Goal: Transaction & Acquisition: Purchase product/service

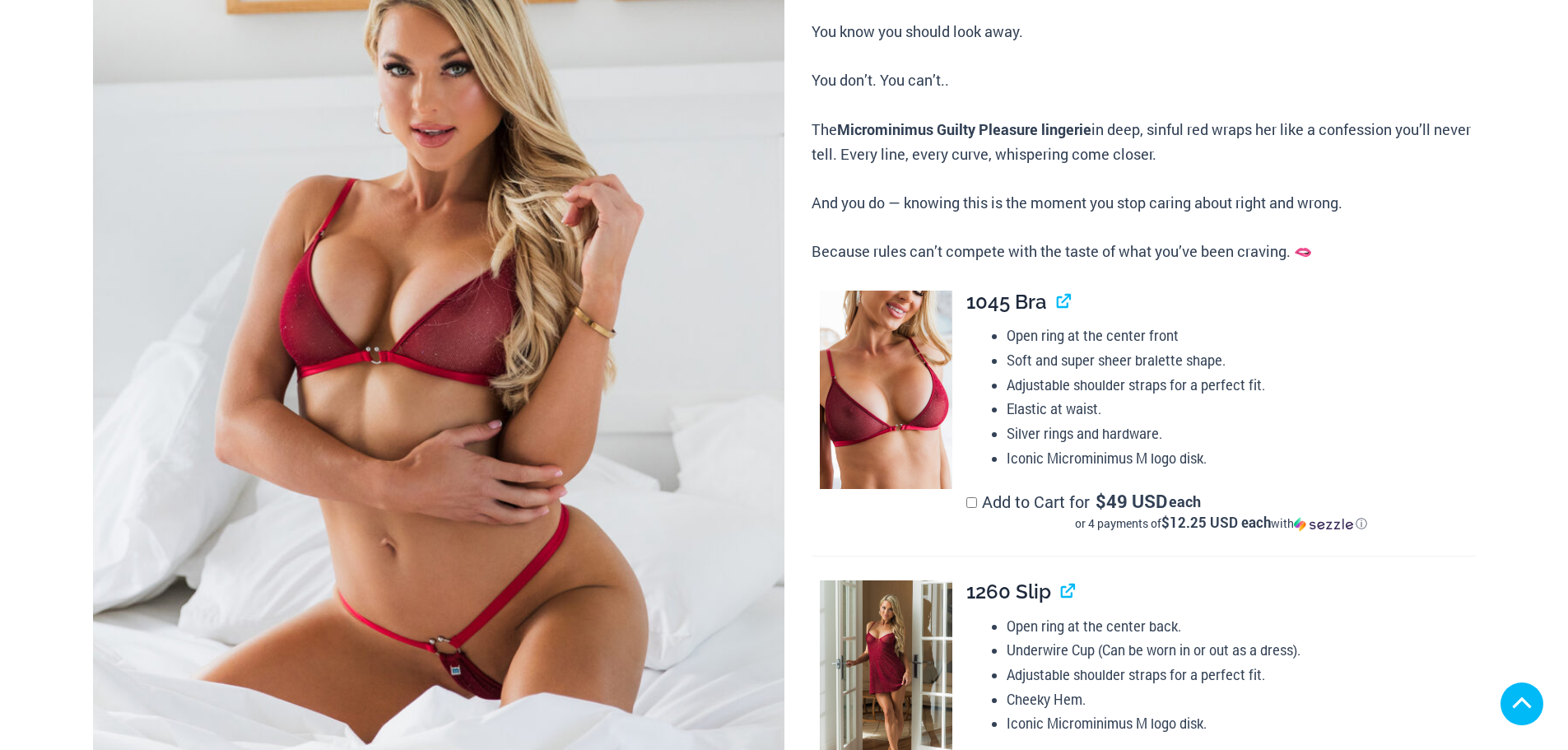
scroll to position [412, 0]
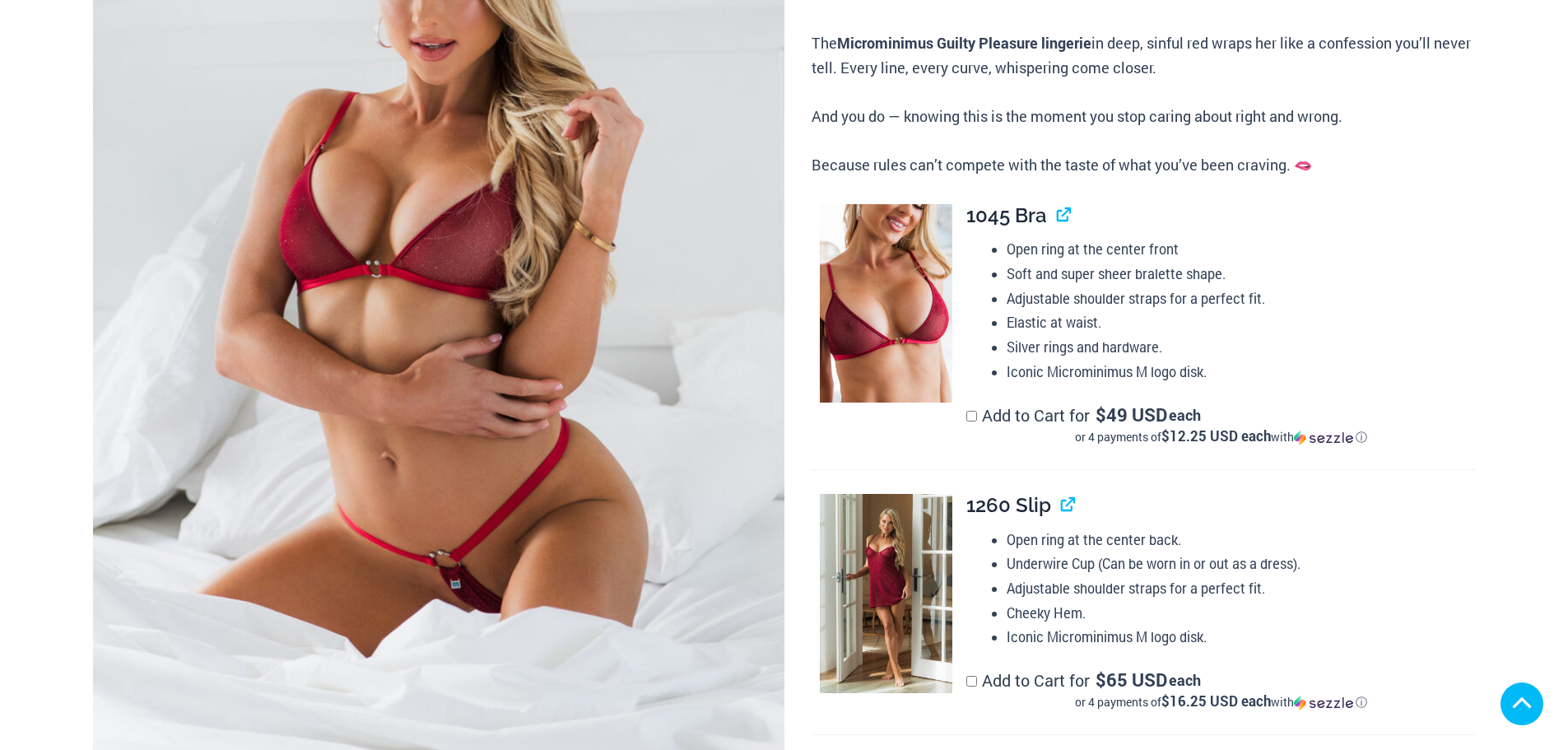
click at [525, 349] on img at bounding box center [439, 272] width 692 height 1038
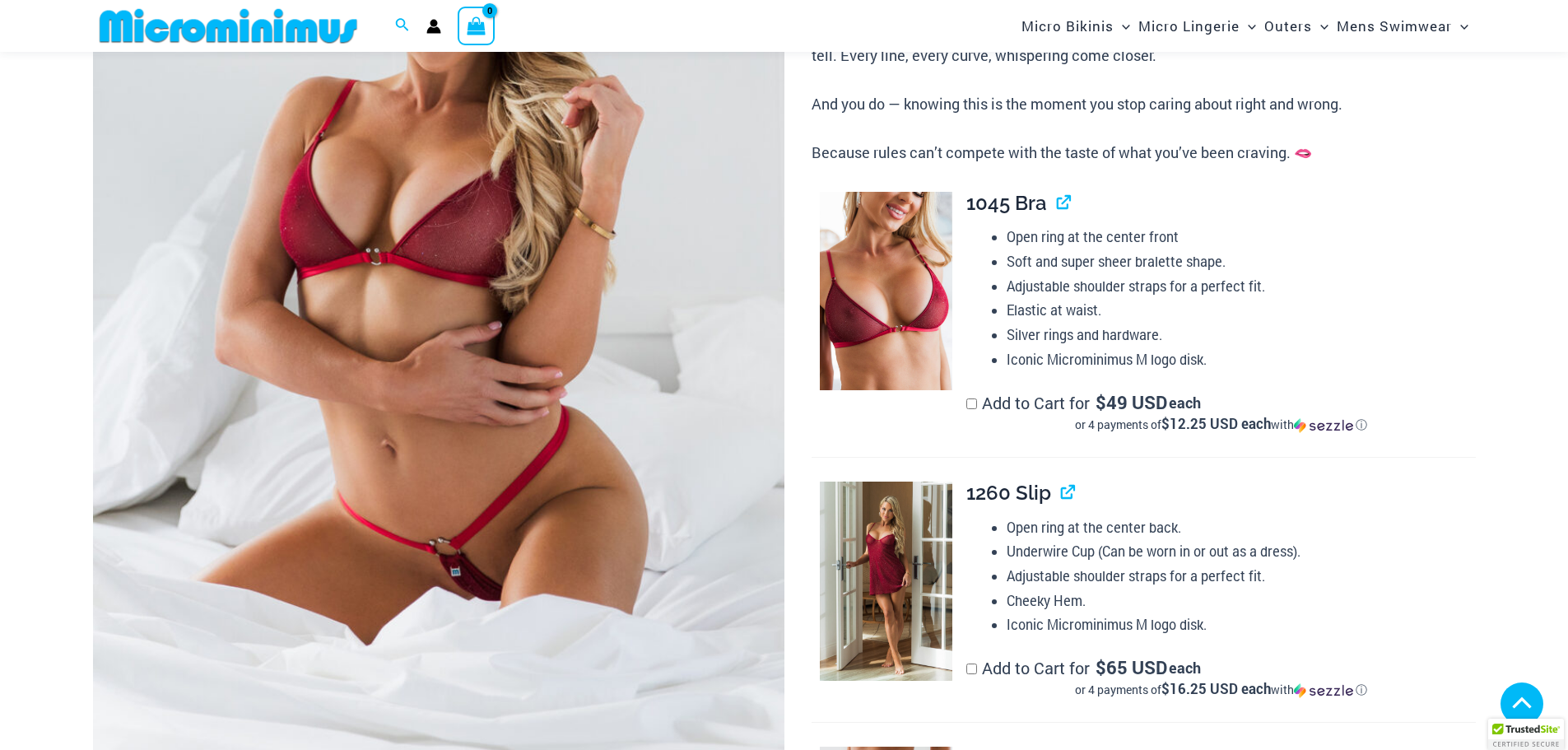
click at [578, 357] on img at bounding box center [439, 260] width 692 height 1038
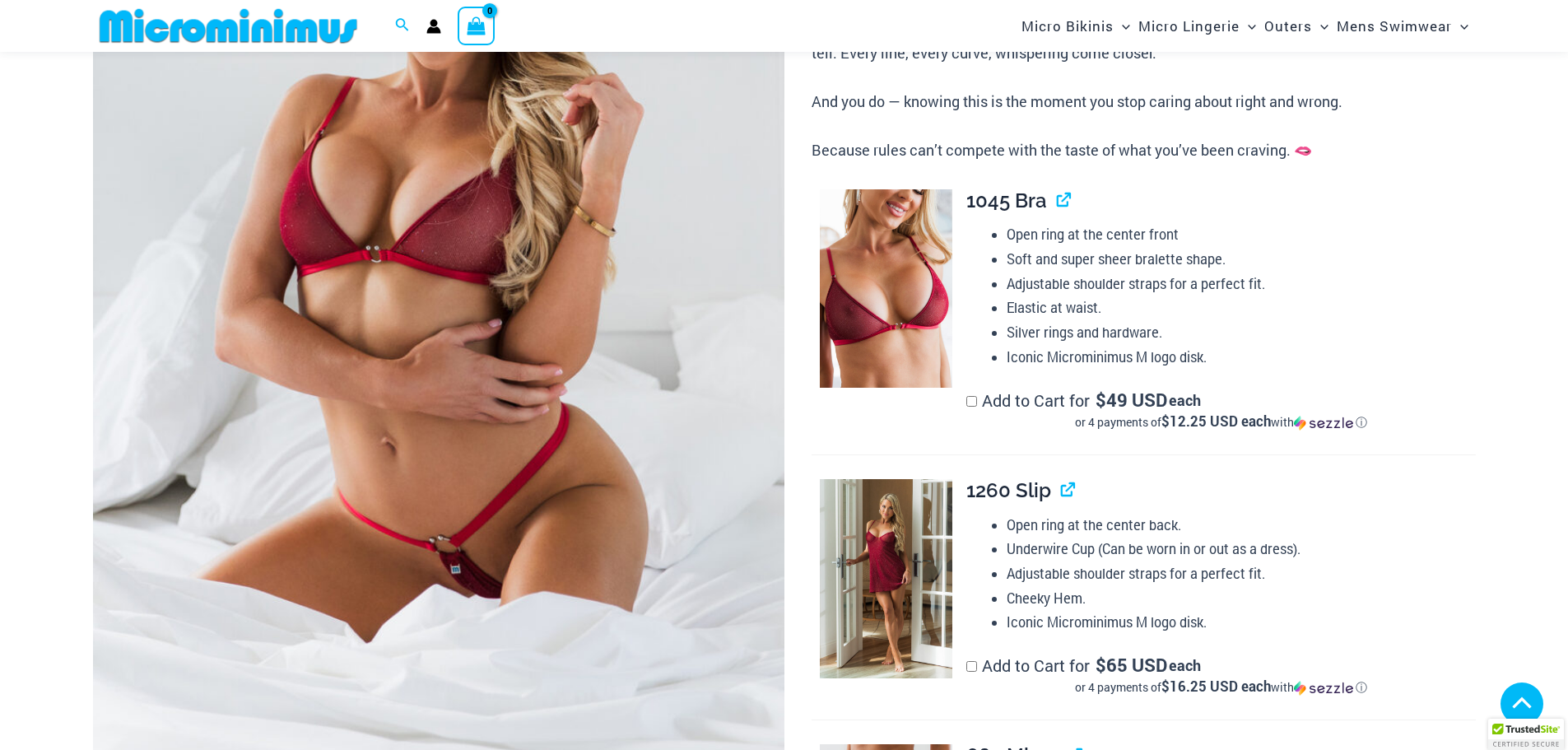
click at [538, 359] on img at bounding box center [439, 257] width 692 height 1038
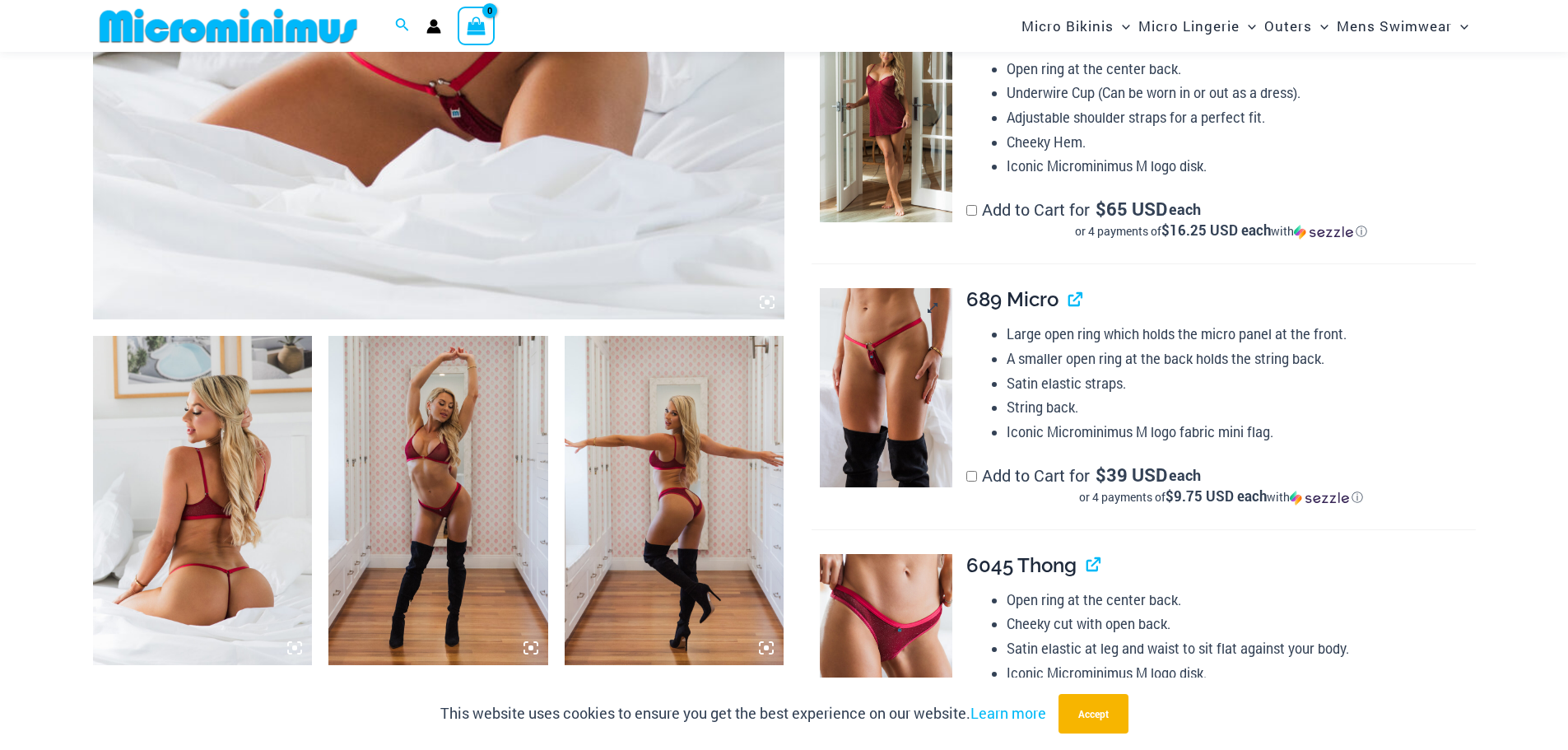
scroll to position [906, 0]
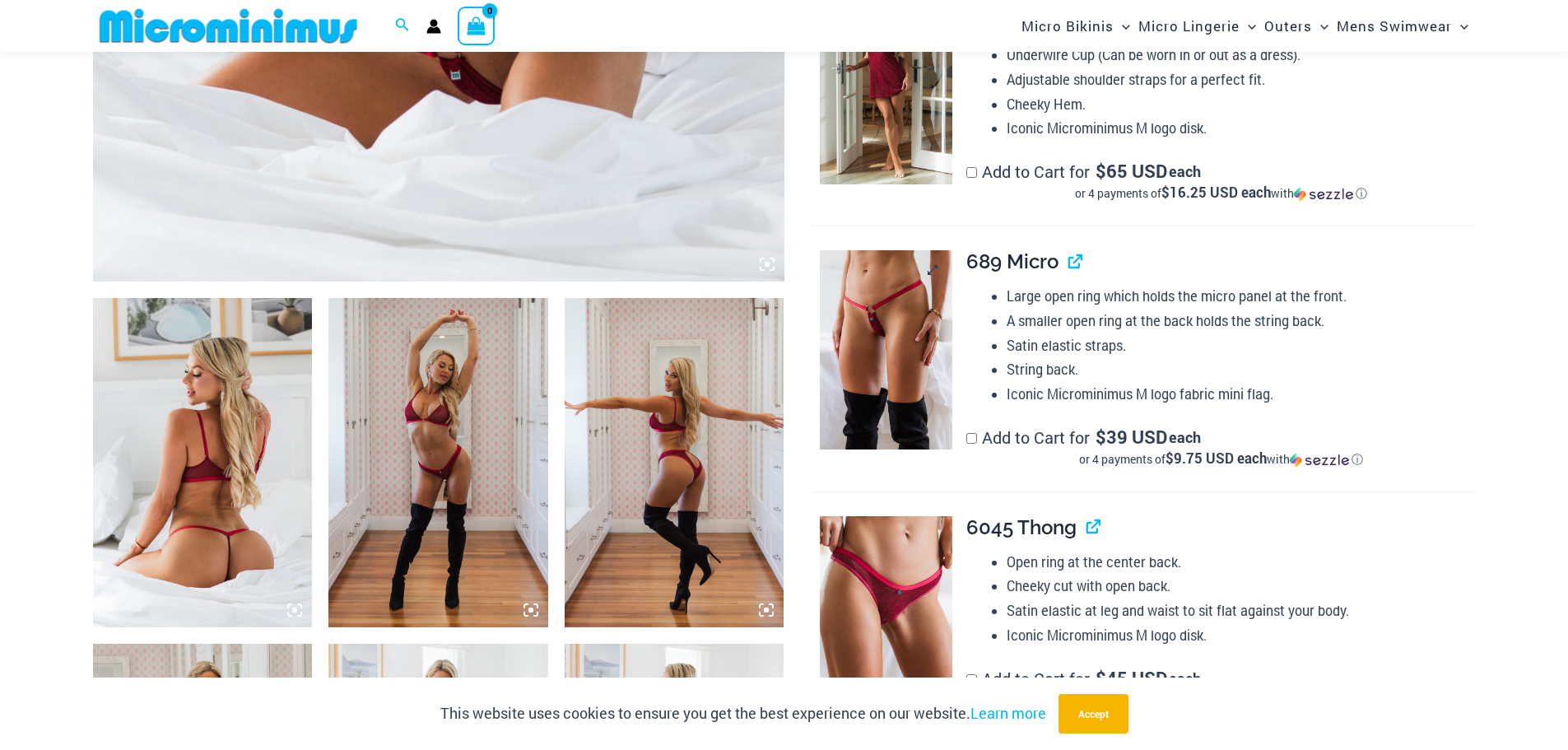
click at [868, 322] on img at bounding box center [886, 349] width 133 height 199
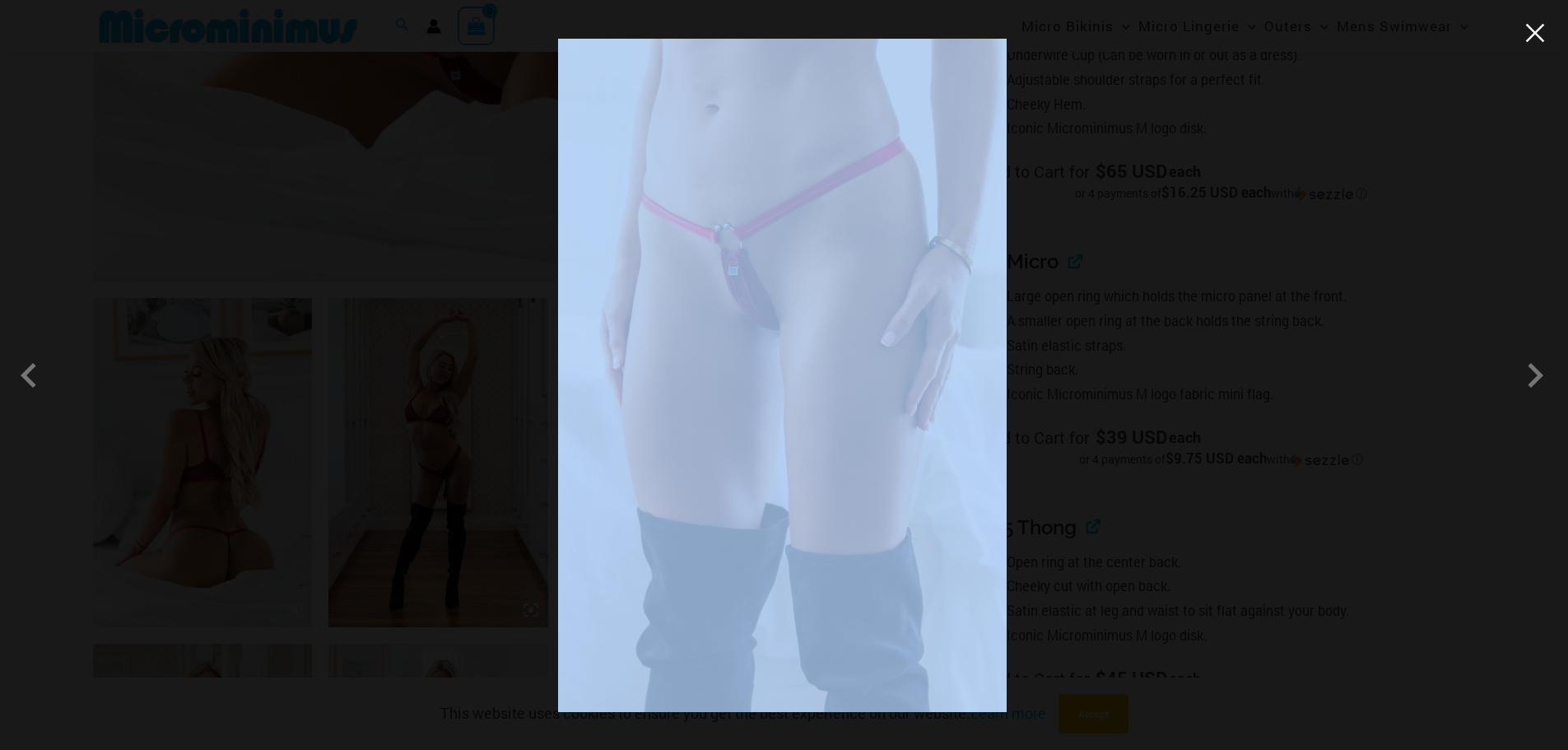
click at [1547, 33] on div at bounding box center [784, 375] width 1568 height 750
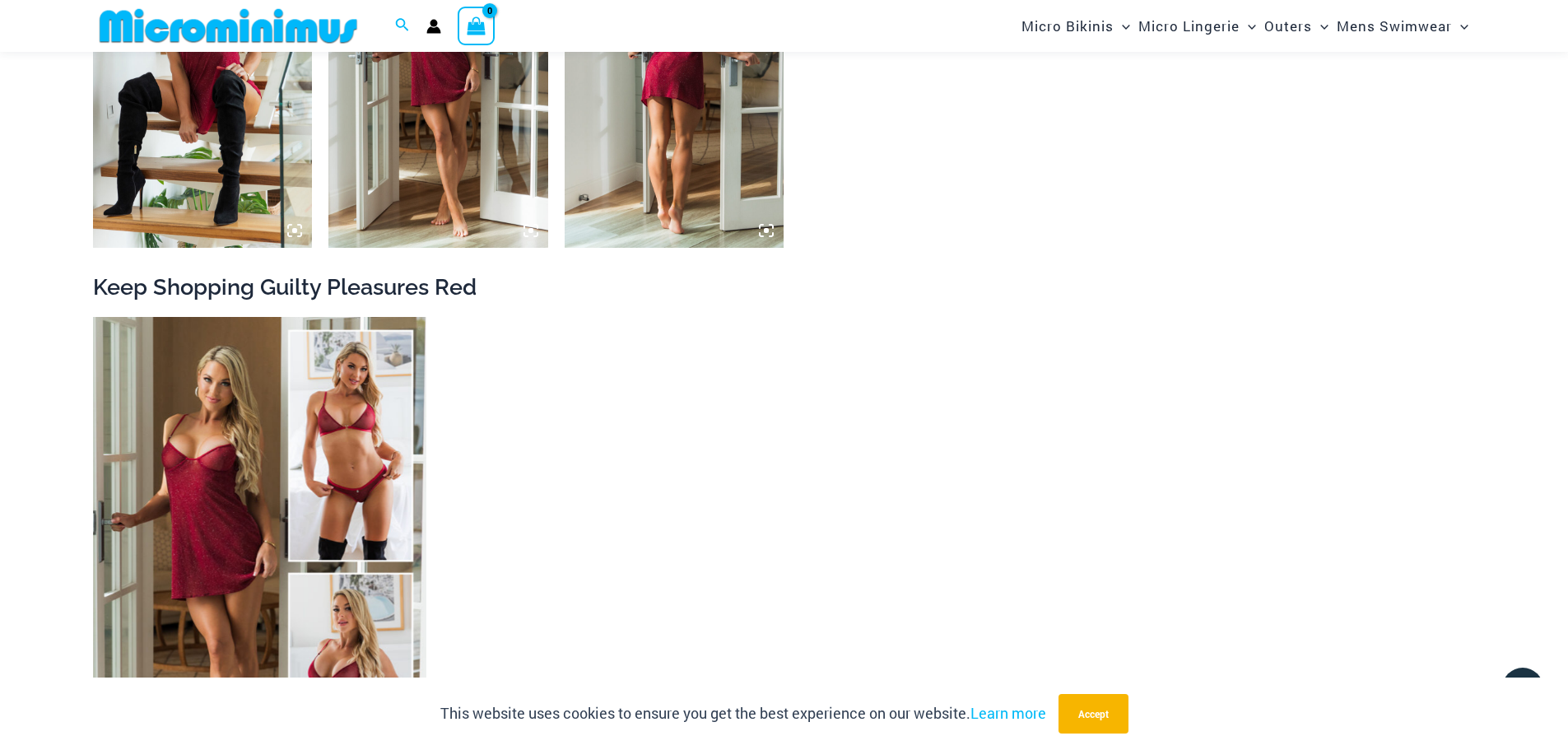
scroll to position [2718, 0]
